Goal: Task Accomplishment & Management: Complete application form

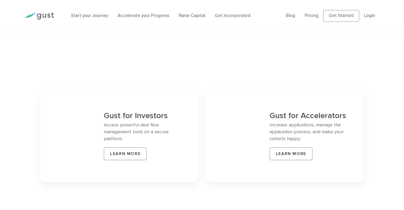
scroll to position [2212, 0]
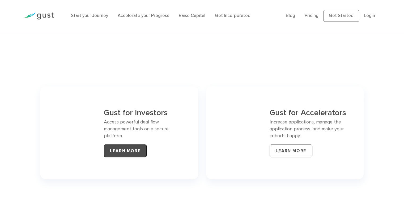
click at [136, 144] on link "LEARN MORE" at bounding box center [125, 150] width 43 height 13
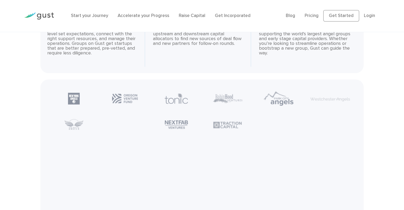
click at [145, 131] on li at bounding box center [125, 125] width 51 height 24
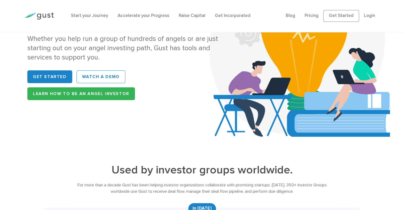
scroll to position [75, 0]
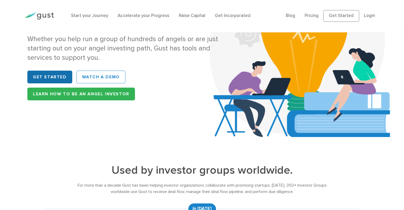
click at [59, 73] on link "Get Started" at bounding box center [49, 77] width 45 height 13
